Goal: Check status: Check status

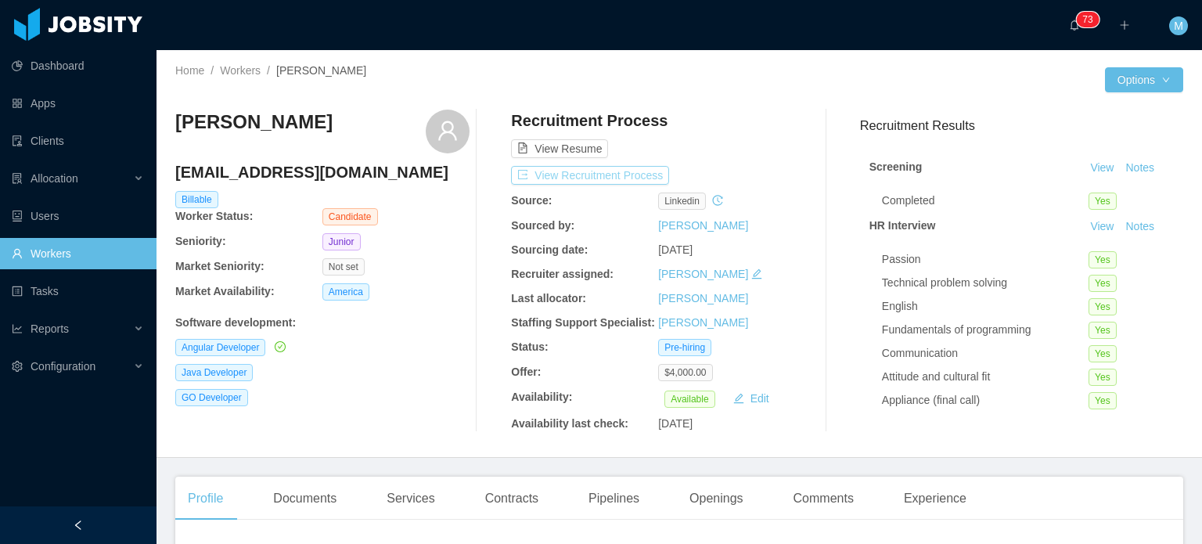
click at [553, 177] on button "View Recruitment Process" at bounding box center [590, 175] width 158 height 19
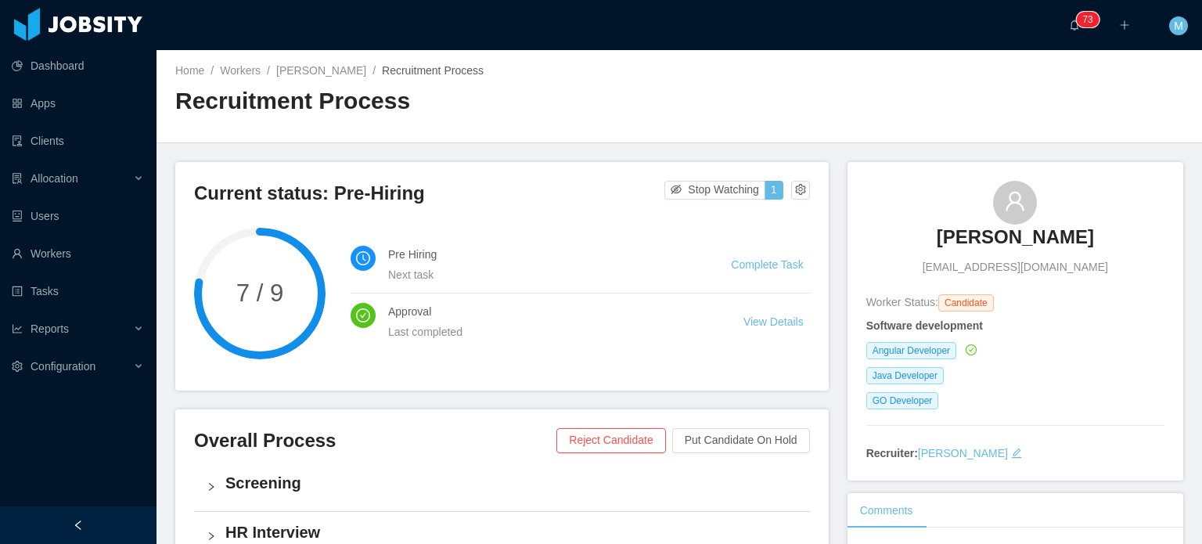
scroll to position [377, 0]
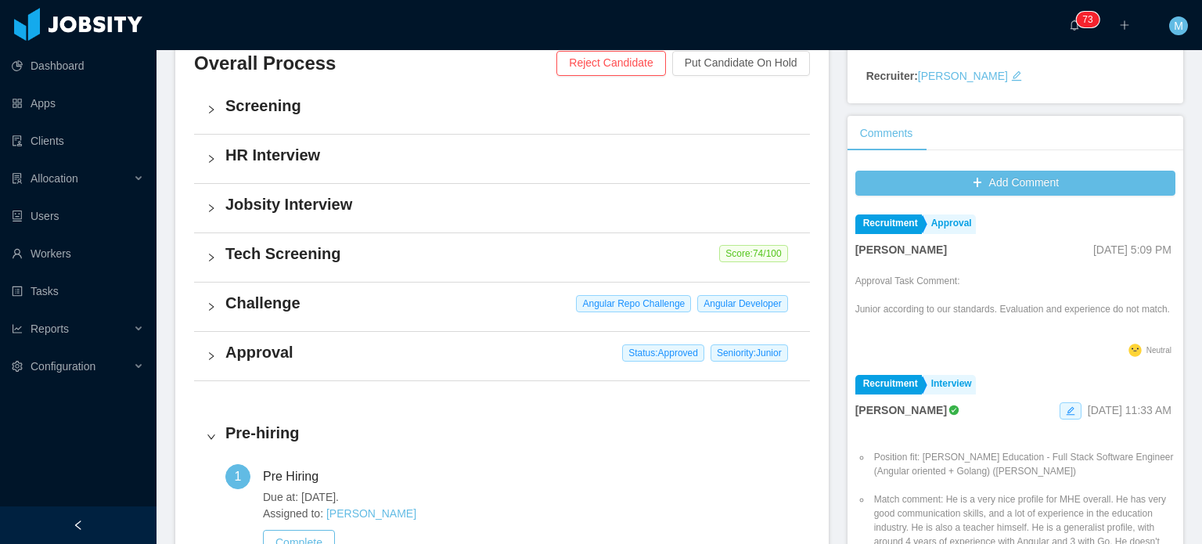
click at [212, 363] on div "Approval Status: Approved Seniority: Junior" at bounding box center [502, 356] width 616 height 49
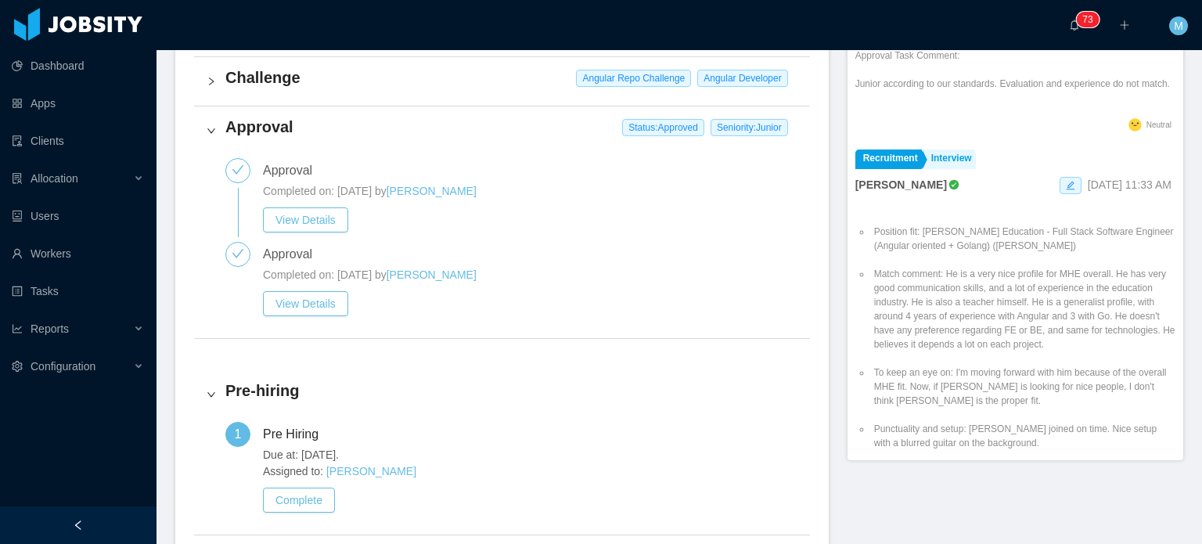
scroll to position [596, 0]
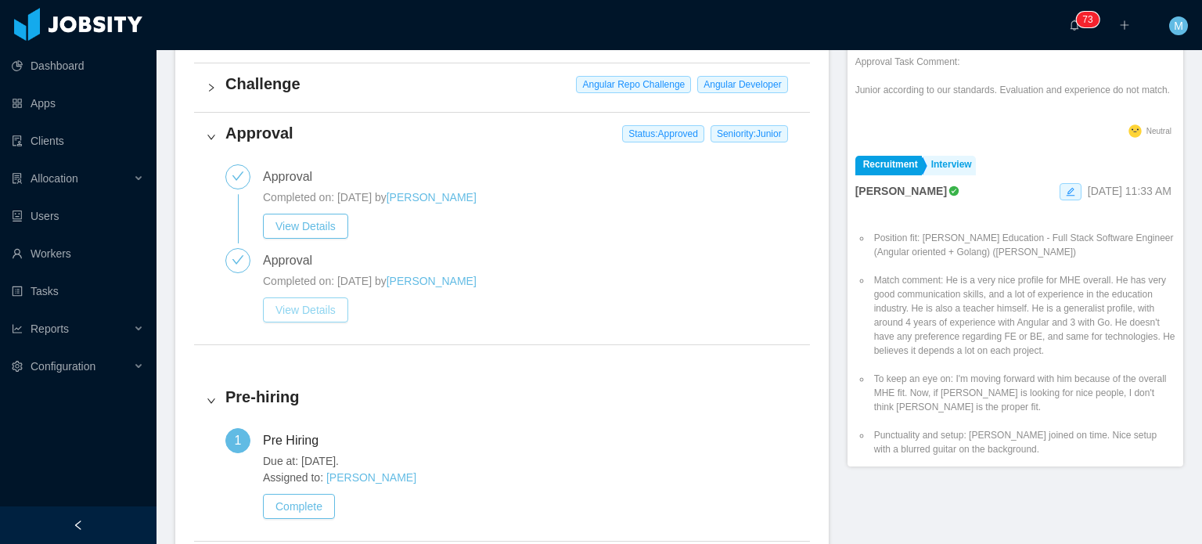
click at [336, 315] on button "View Details" at bounding box center [305, 309] width 85 height 25
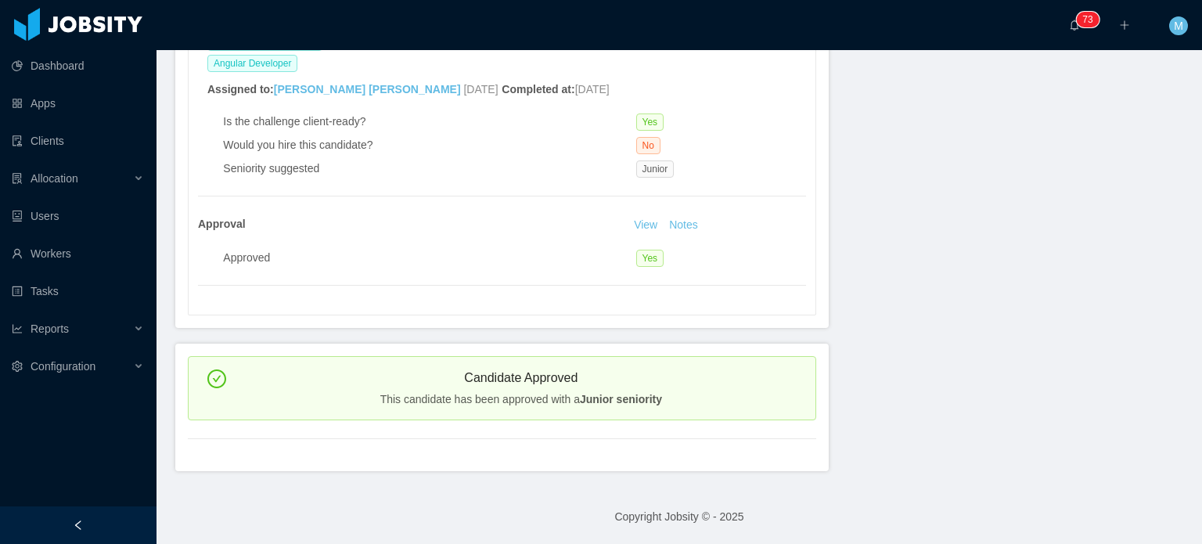
scroll to position [748, 0]
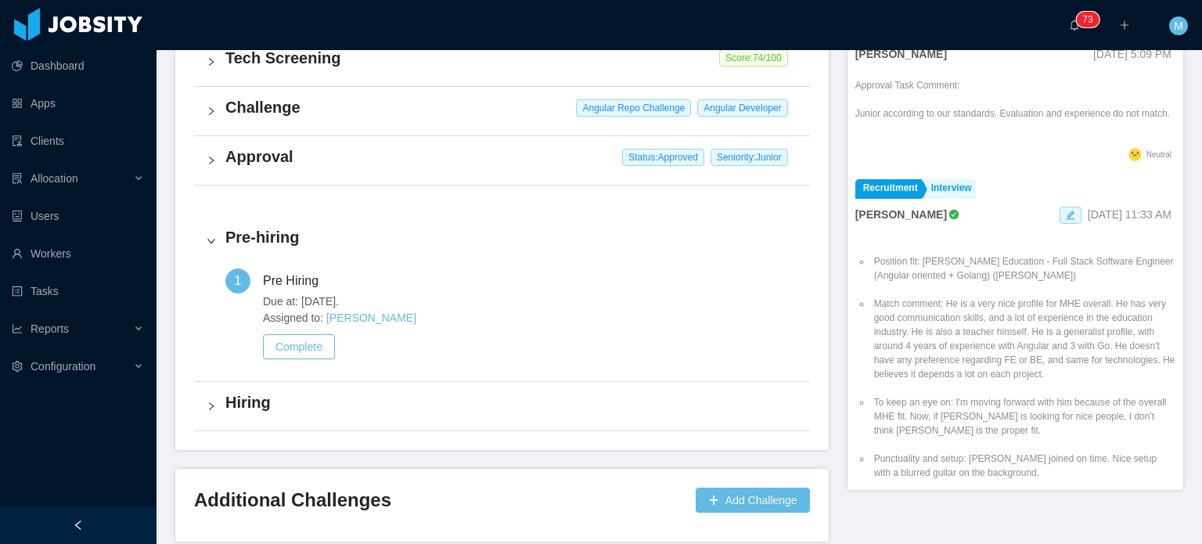
scroll to position [516, 0]
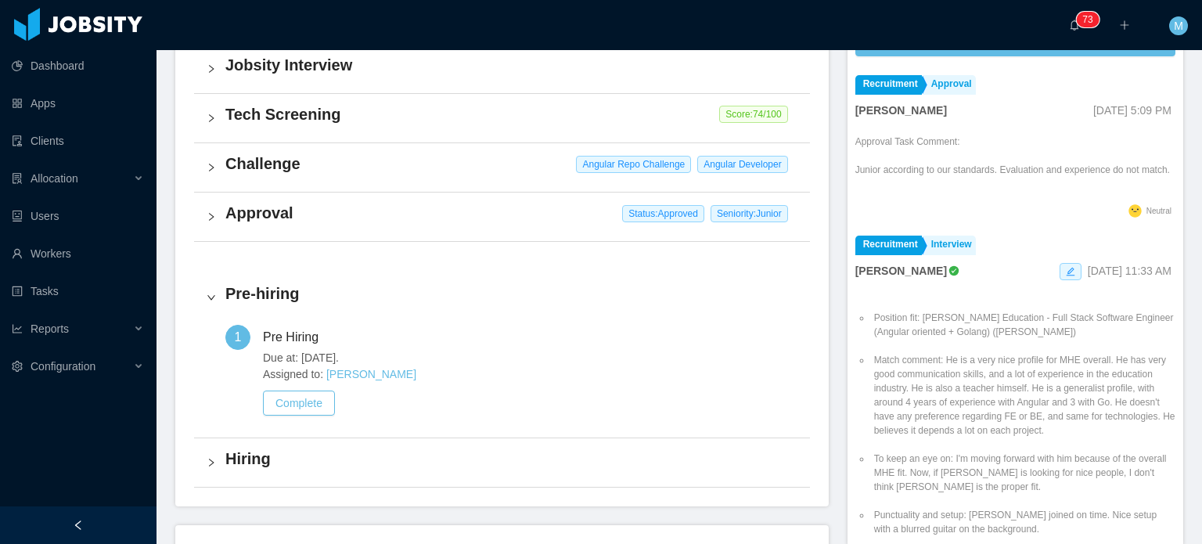
click at [225, 223] on div "Approval Status: Approved Seniority: Junior" at bounding box center [502, 216] width 616 height 49
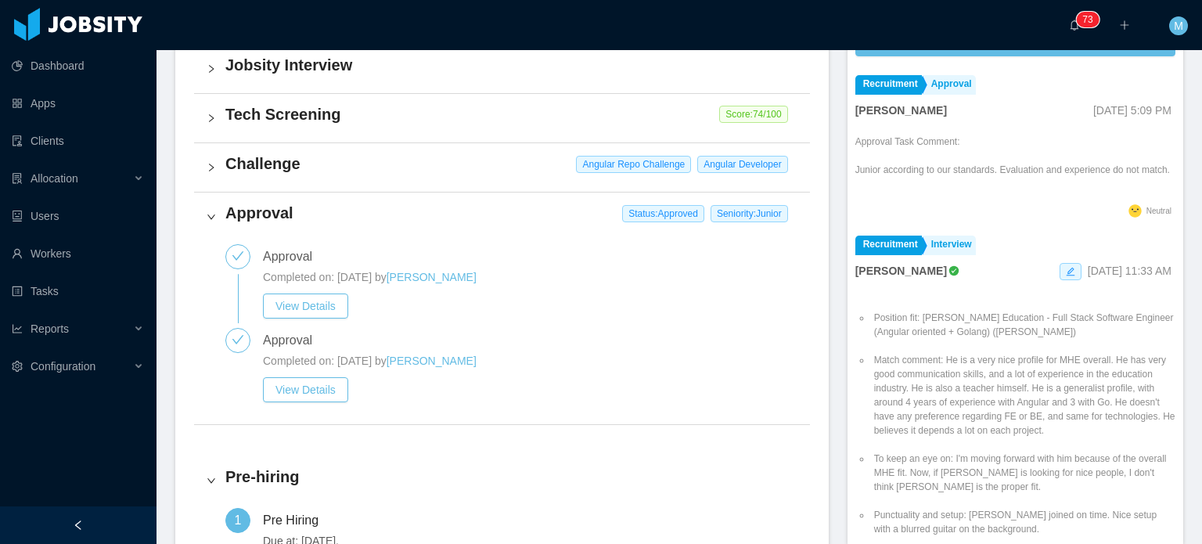
click at [232, 171] on h4 "Challenge" at bounding box center [511, 164] width 572 height 22
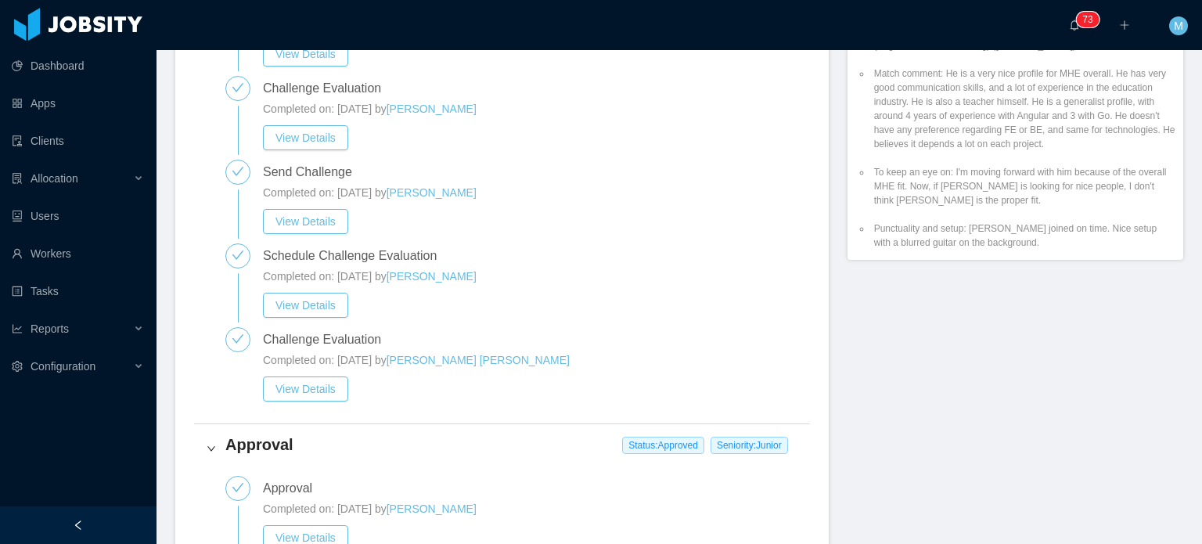
scroll to position [802, 0]
click at [339, 390] on button "View Details" at bounding box center [305, 389] width 85 height 25
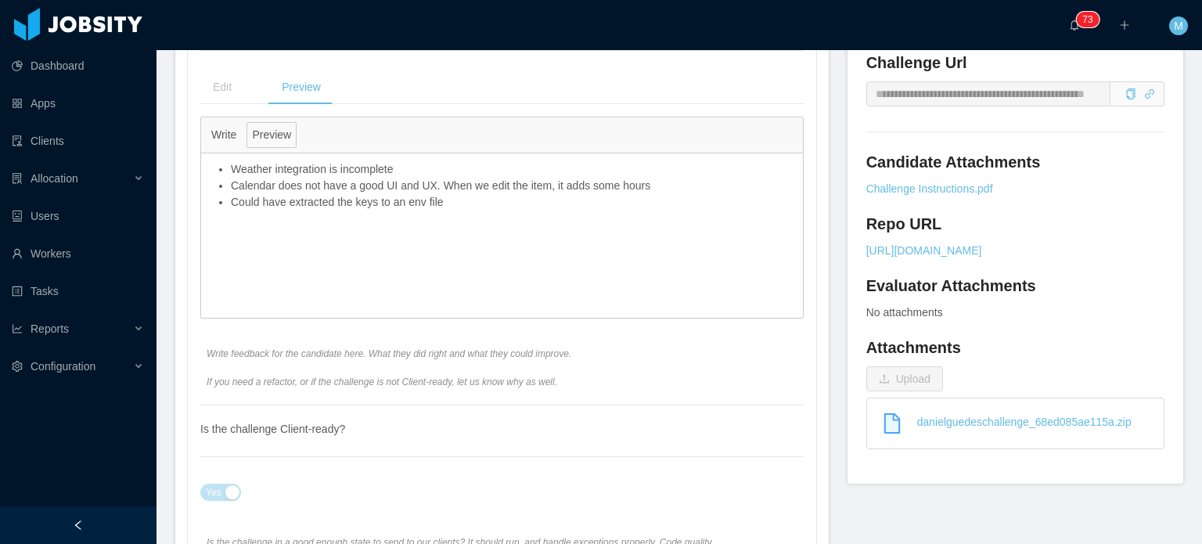
scroll to position [629, 0]
